Goal: Task Accomplishment & Management: Manage account settings

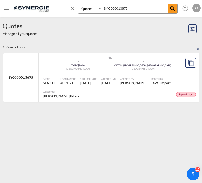
select select "Quotes"
click at [129, 11] on input "SYC000013675" at bounding box center [134, 8] width 65 height 9
paste input "TCNU6015003"
click at [172, 8] on md-icon "icon-magnify" at bounding box center [172, 9] width 6 height 6
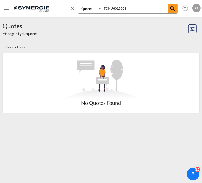
click at [124, 7] on input "TCNU6015003" at bounding box center [134, 8] width 65 height 9
paste input "SYC00001204"
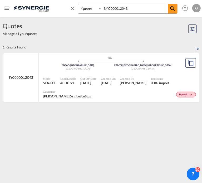
click at [125, 12] on input "SYC000012043" at bounding box center [134, 8] width 65 height 9
paste input "4736"
type input "SYC000014736"
click at [151, 93] on div "Active" at bounding box center [142, 93] width 110 height 13
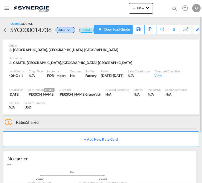
click at [121, 30] on div "Download Quote" at bounding box center [116, 29] width 27 height 8
